Goal: Information Seeking & Learning: Learn about a topic

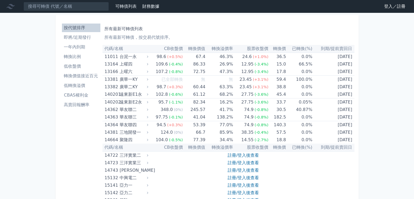
click at [380, 9] on link "登入／註冊" at bounding box center [395, 6] width 30 height 9
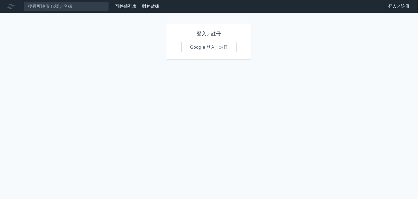
click at [213, 53] on link "Google 登入／註冊" at bounding box center [210, 47] width 56 height 11
click at [210, 53] on link "Google 登入／註冊" at bounding box center [210, 47] width 56 height 11
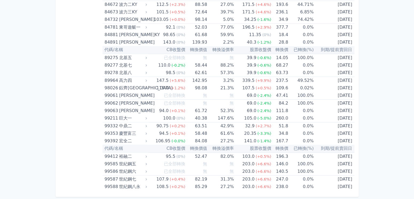
scroll to position [3590, 0]
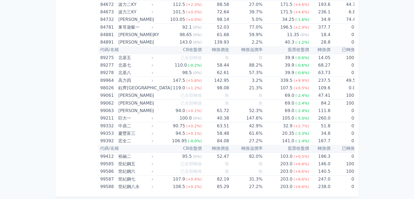
scroll to position [3699, 0]
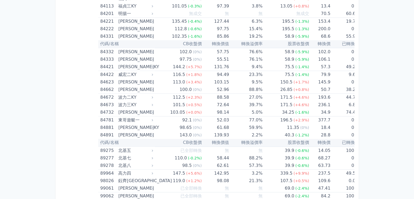
scroll to position [3264, 0]
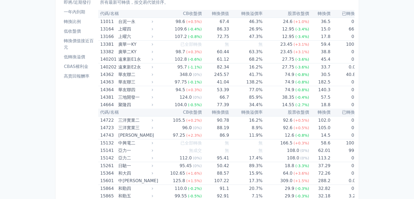
scroll to position [0, 0]
